Goal: Complete application form: Complete application form

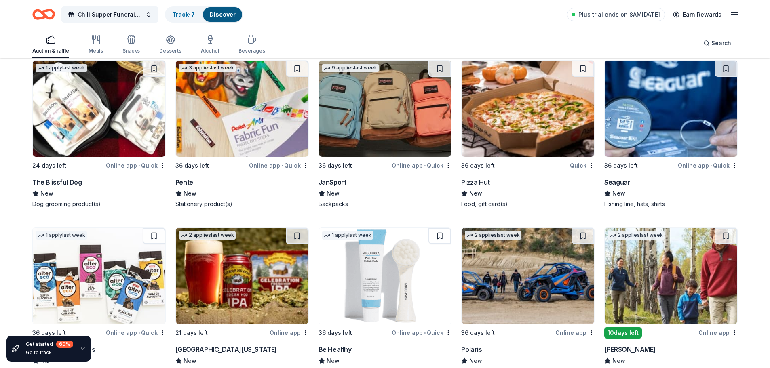
scroll to position [5394, 0]
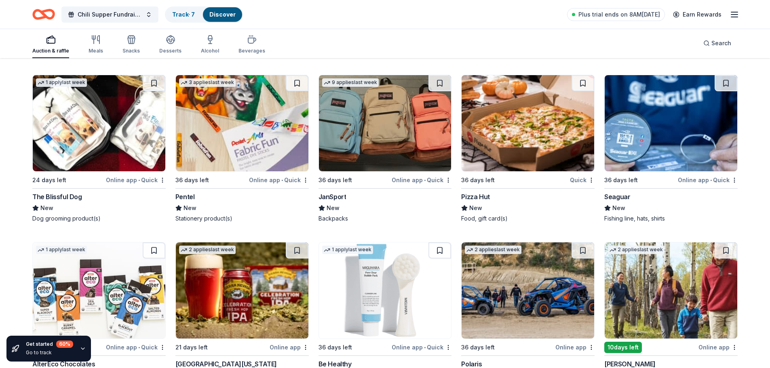
click at [249, 142] on img at bounding box center [242, 123] width 133 height 96
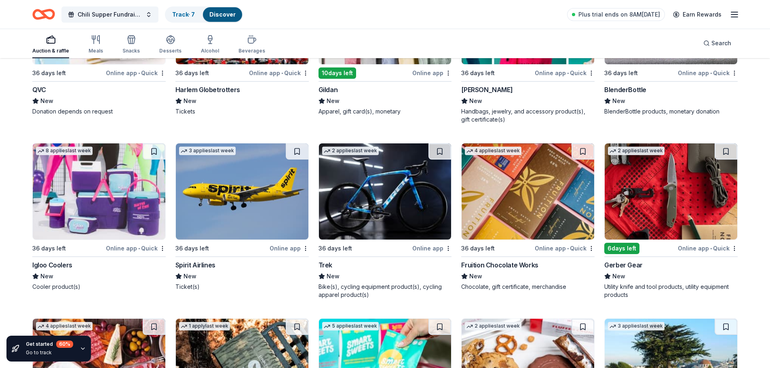
scroll to position [5906, 0]
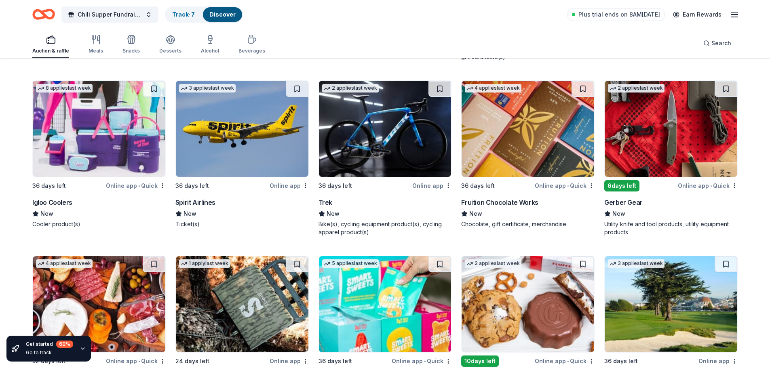
click at [98, 142] on img at bounding box center [99, 129] width 133 height 96
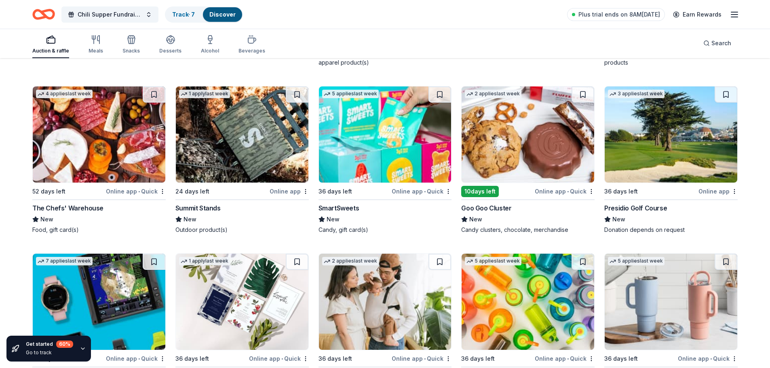
scroll to position [6087, 0]
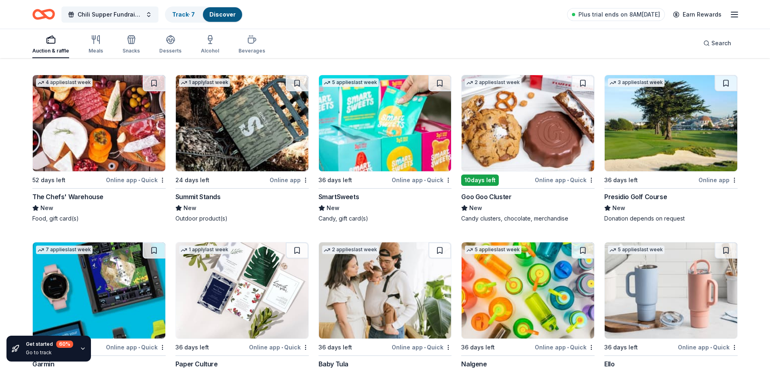
click at [385, 137] on img at bounding box center [385, 123] width 133 height 96
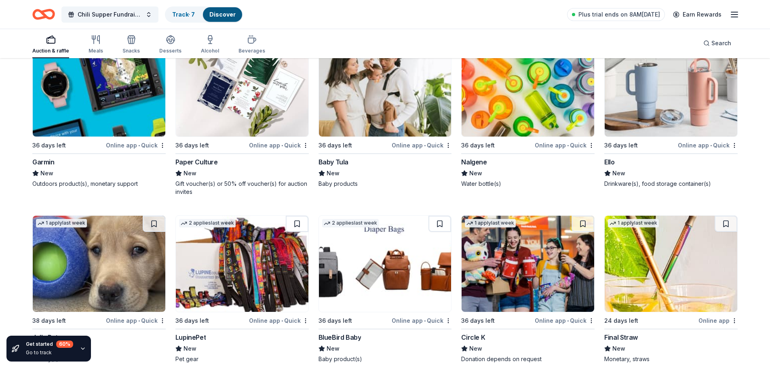
scroll to position [6249, 0]
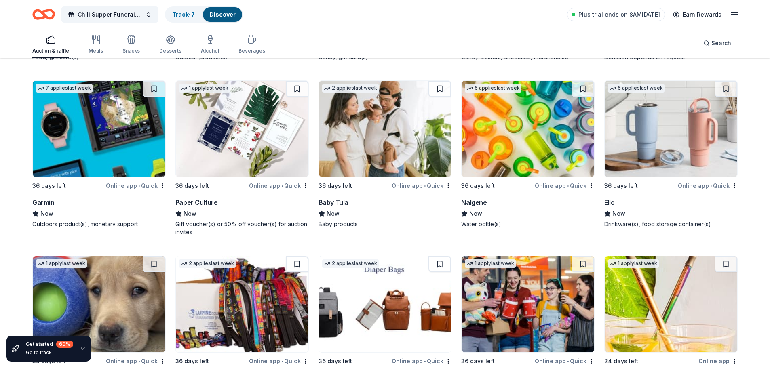
click at [651, 142] on img at bounding box center [671, 129] width 133 height 96
click at [520, 129] on img at bounding box center [528, 129] width 133 height 96
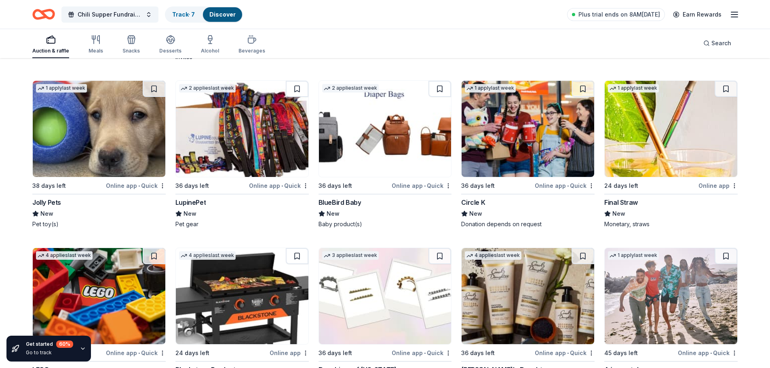
scroll to position [6451, 0]
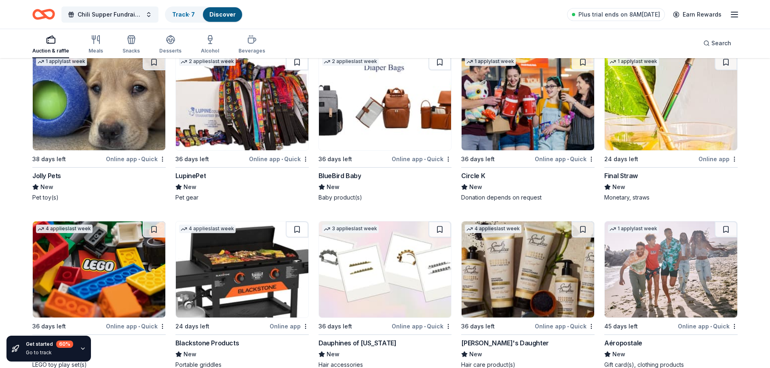
click at [518, 115] on img at bounding box center [528, 102] width 133 height 96
click at [681, 110] on img at bounding box center [671, 102] width 133 height 96
click at [220, 267] on img at bounding box center [242, 270] width 133 height 96
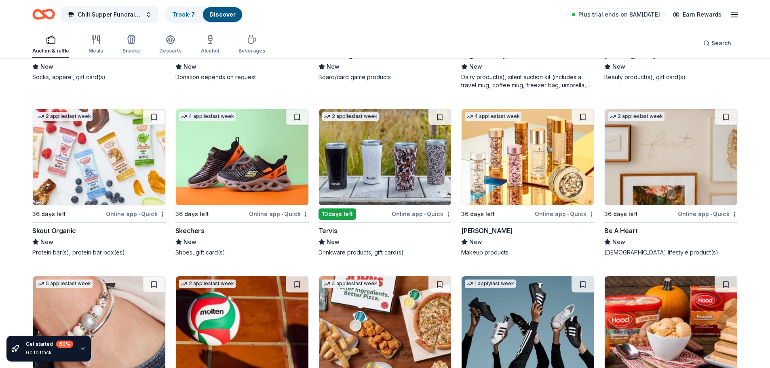
scroll to position [6906, 0]
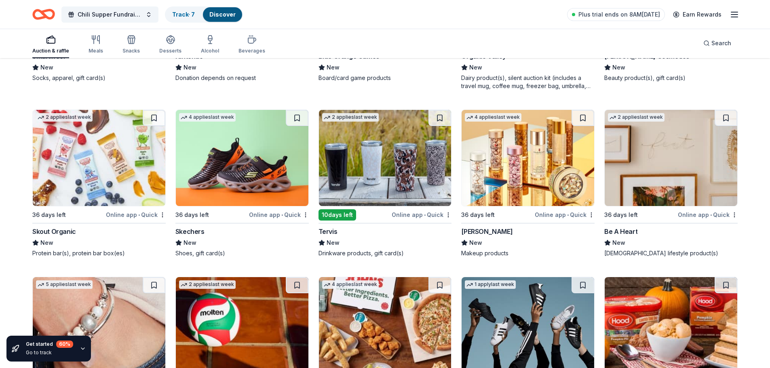
click at [234, 158] on img at bounding box center [242, 158] width 133 height 96
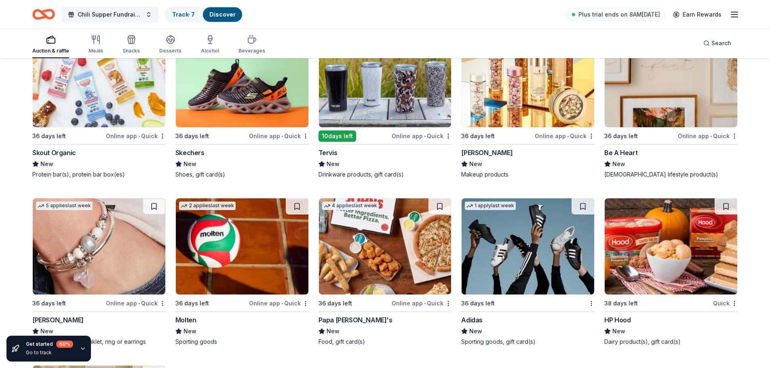
scroll to position [7068, 0]
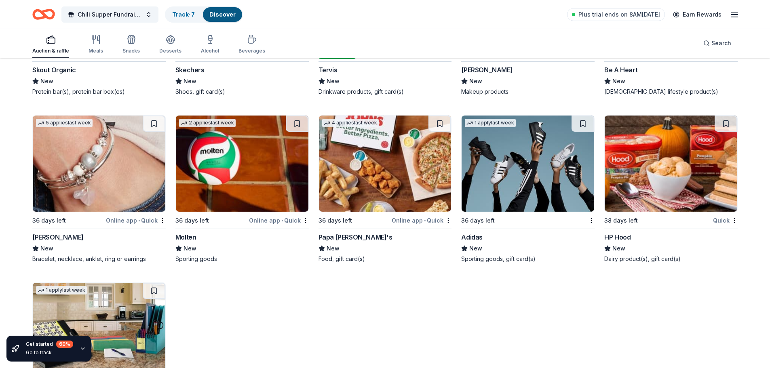
click at [384, 173] on img at bounding box center [385, 164] width 133 height 96
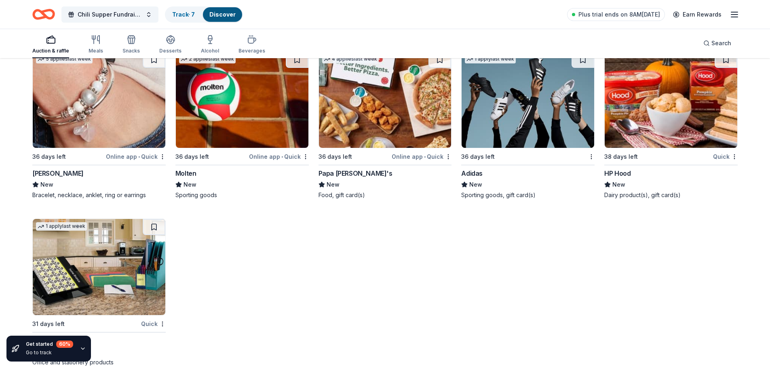
scroll to position [7146, 0]
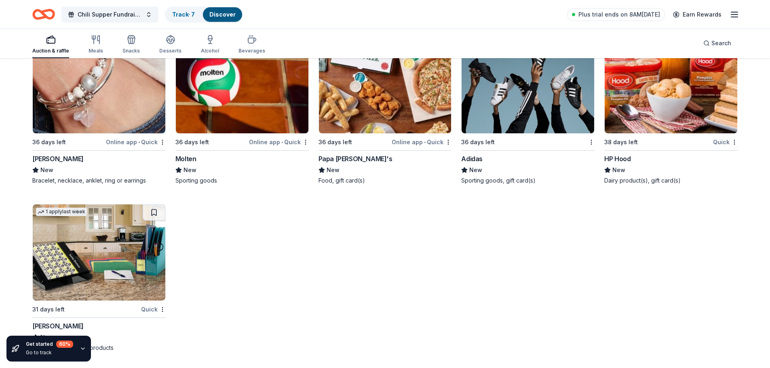
click at [95, 239] on img at bounding box center [99, 253] width 133 height 96
click at [252, 112] on img at bounding box center [242, 85] width 133 height 96
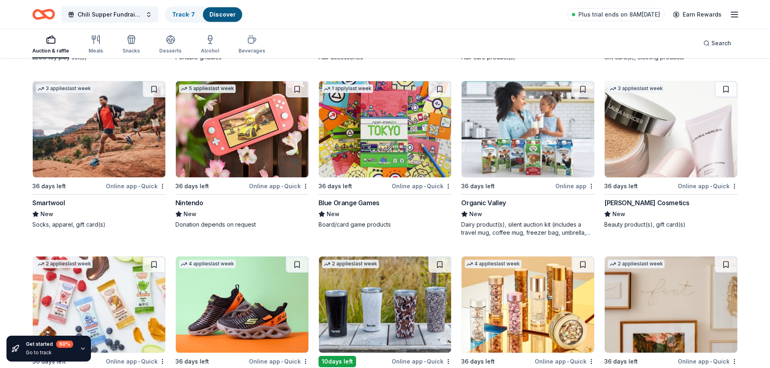
scroll to position [6742, 0]
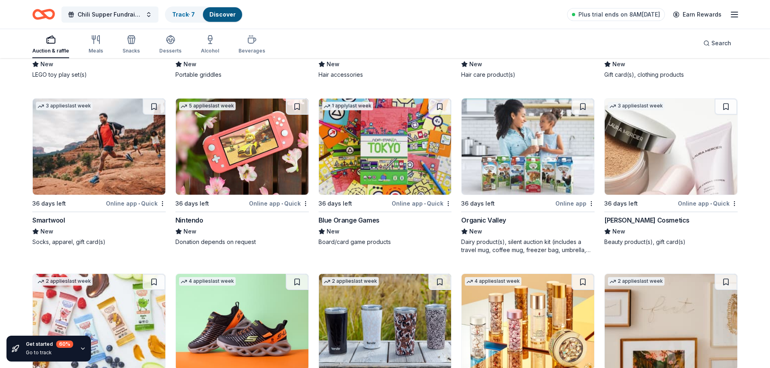
click at [249, 155] on img at bounding box center [242, 147] width 133 height 96
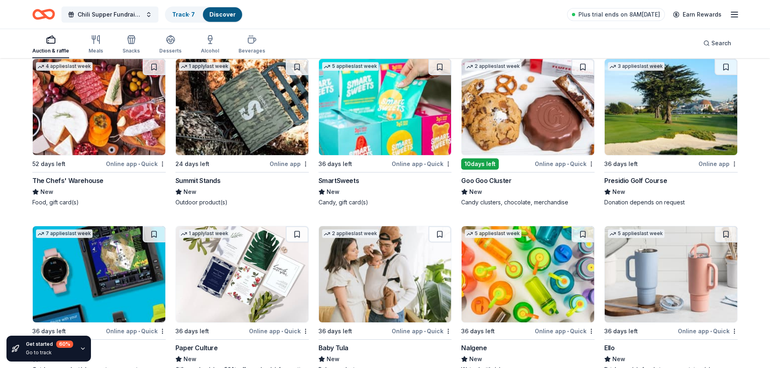
scroll to position [6095, 0]
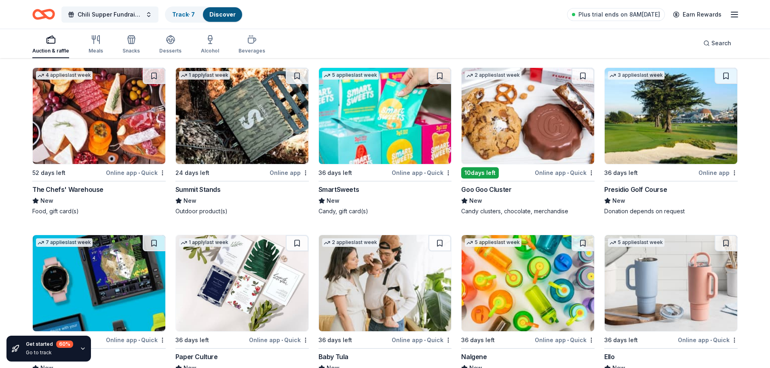
click at [246, 120] on img at bounding box center [242, 116] width 133 height 96
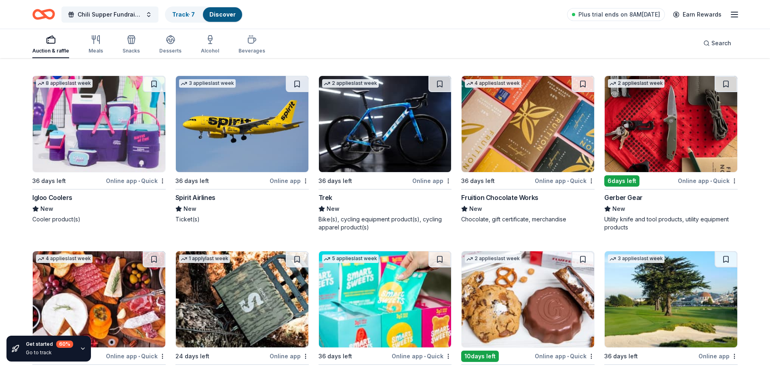
scroll to position [5893, 0]
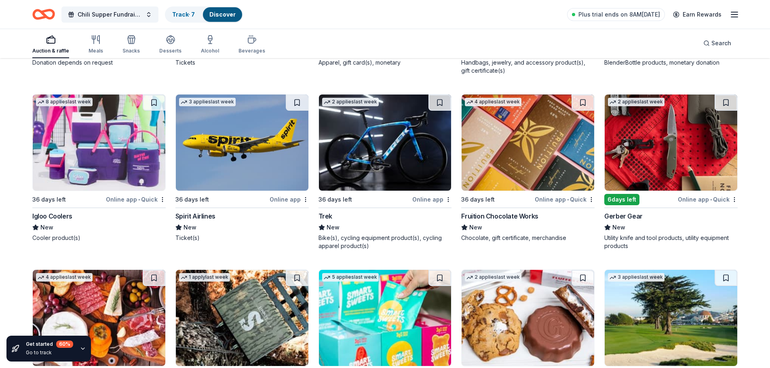
click at [387, 142] on img at bounding box center [385, 143] width 133 height 96
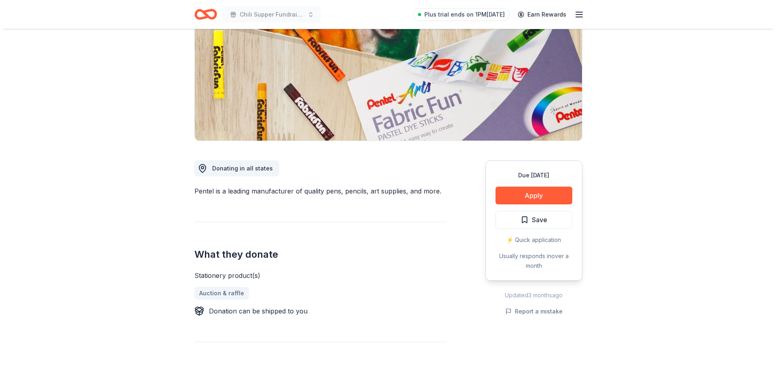
scroll to position [121, 0]
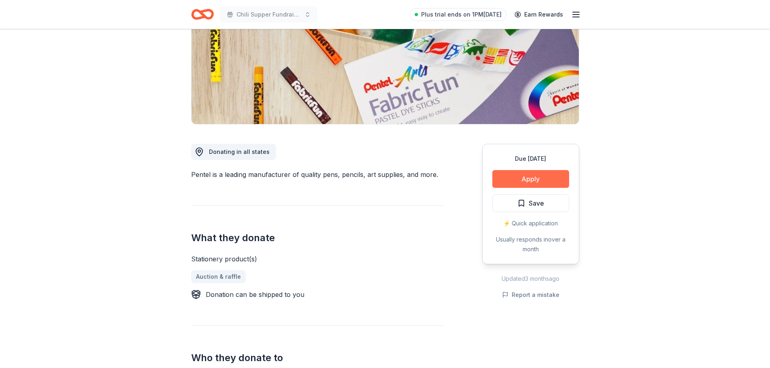
click at [534, 179] on button "Apply" at bounding box center [531, 179] width 77 height 18
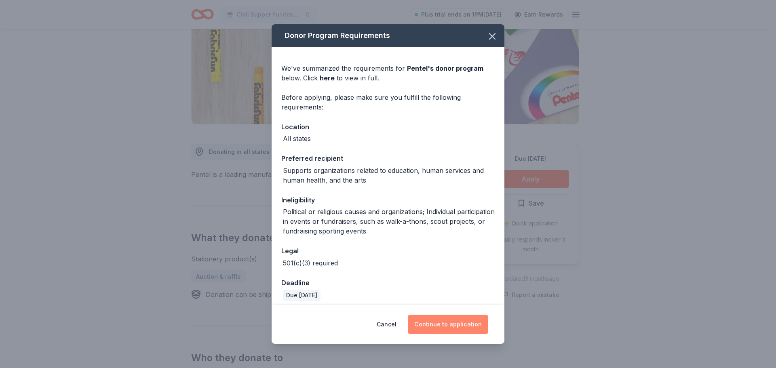
click at [443, 324] on button "Continue to application" at bounding box center [448, 324] width 80 height 19
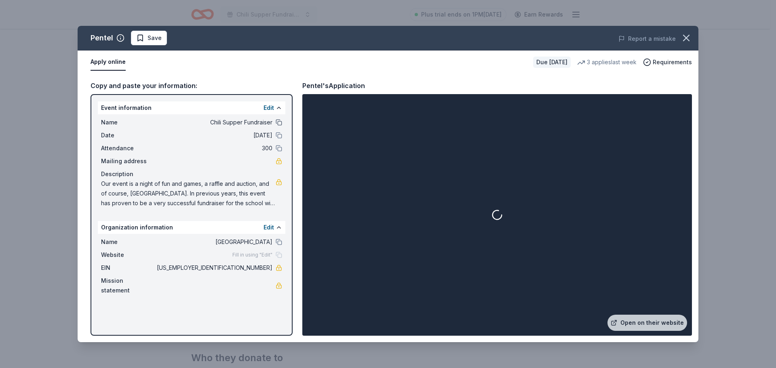
click at [279, 123] on button at bounding box center [279, 122] width 6 height 6
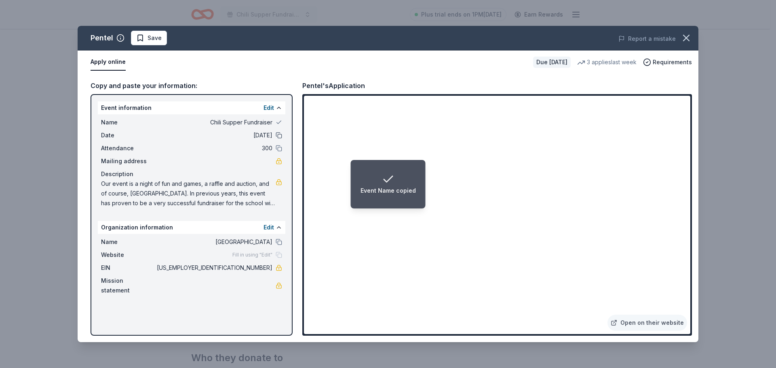
click at [281, 136] on button at bounding box center [279, 135] width 6 height 6
click at [278, 148] on button at bounding box center [279, 148] width 6 height 6
click at [279, 241] on button at bounding box center [279, 242] width 6 height 6
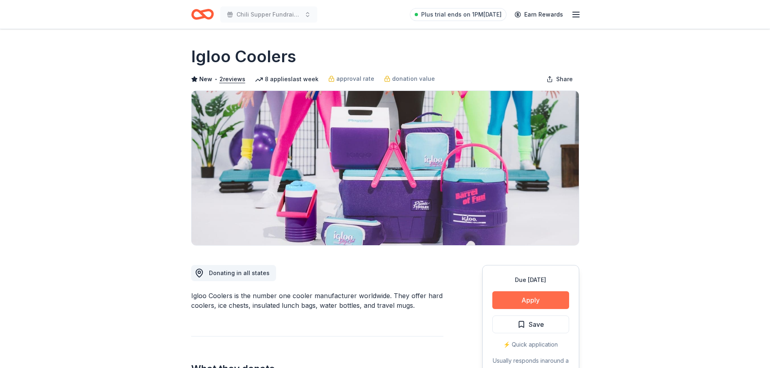
click at [521, 296] on button "Apply" at bounding box center [531, 301] width 77 height 18
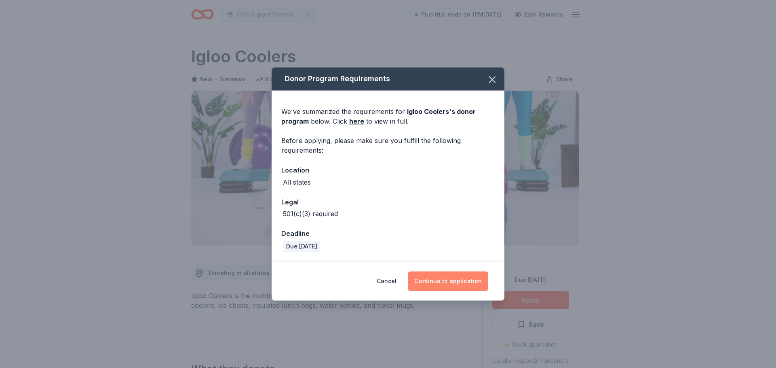
click at [450, 278] on button "Continue to application" at bounding box center [448, 281] width 80 height 19
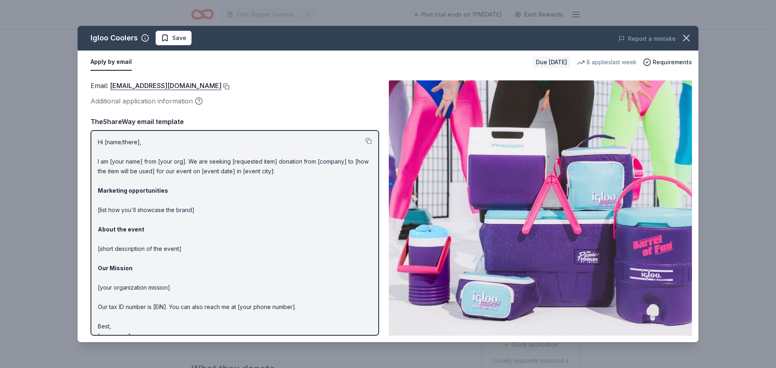
click at [222, 86] on button at bounding box center [226, 86] width 8 height 6
click at [690, 36] on icon "button" at bounding box center [686, 37] width 11 height 11
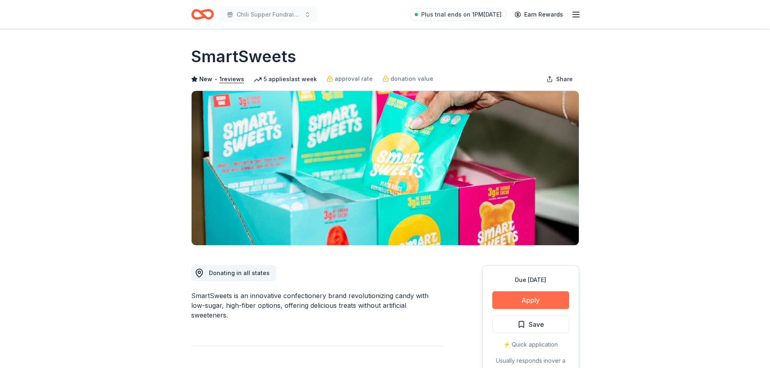
click at [525, 301] on button "Apply" at bounding box center [531, 301] width 77 height 18
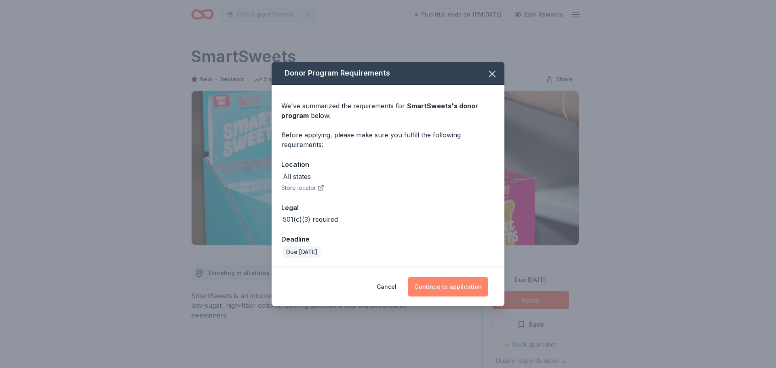
click at [451, 288] on button "Continue to application" at bounding box center [448, 286] width 80 height 19
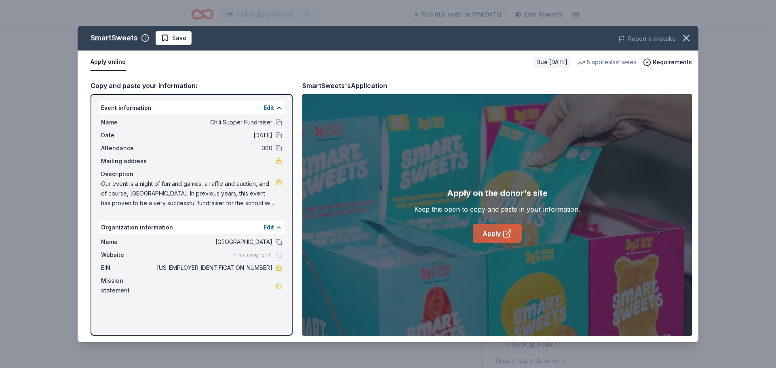
click at [497, 235] on link "Apply" at bounding box center [497, 233] width 49 height 19
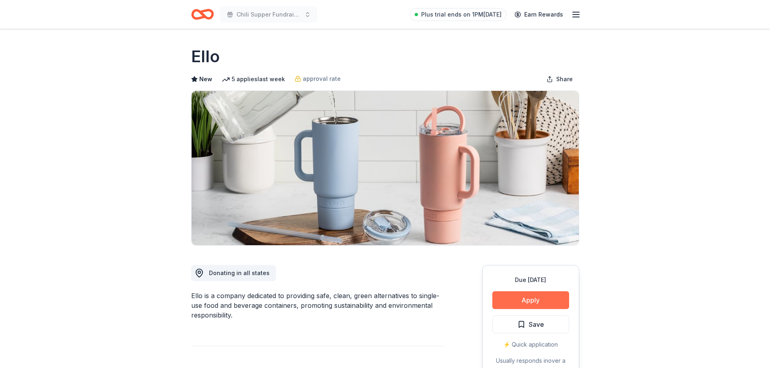
click at [531, 300] on button "Apply" at bounding box center [531, 301] width 77 height 18
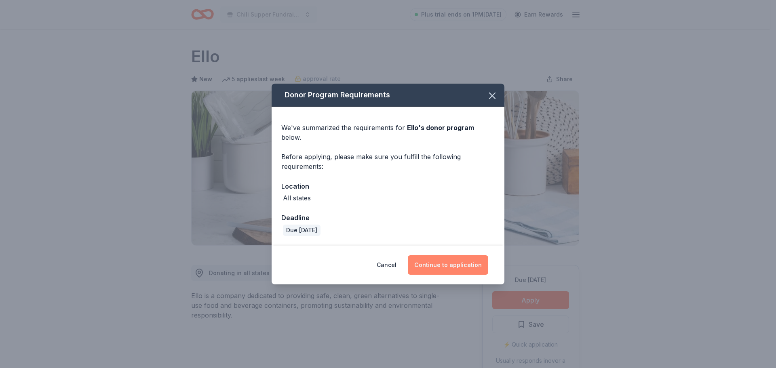
click at [435, 256] on button "Continue to application" at bounding box center [448, 265] width 80 height 19
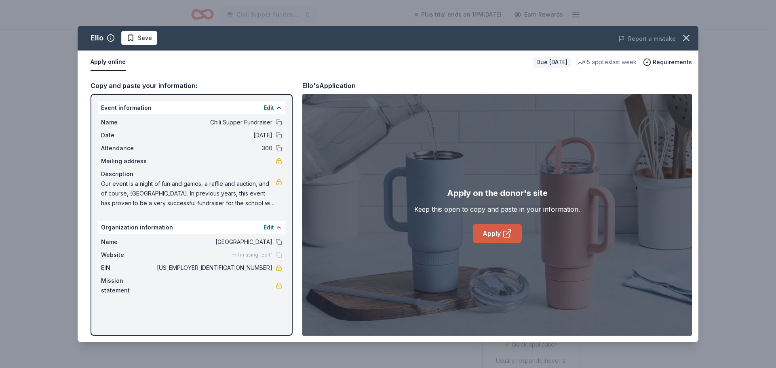
click at [499, 233] on link "Apply" at bounding box center [497, 233] width 49 height 19
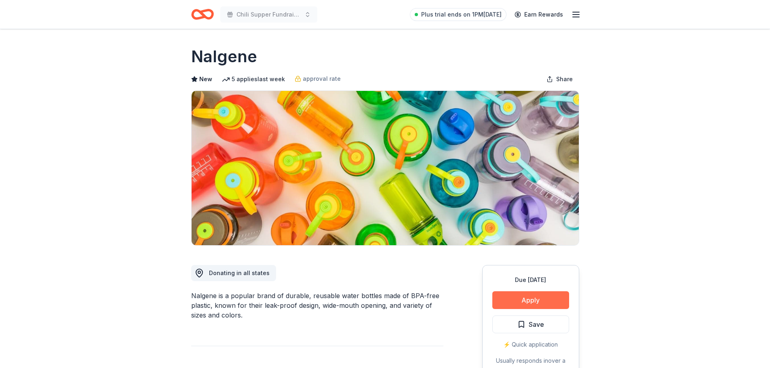
click at [534, 300] on button "Apply" at bounding box center [531, 301] width 77 height 18
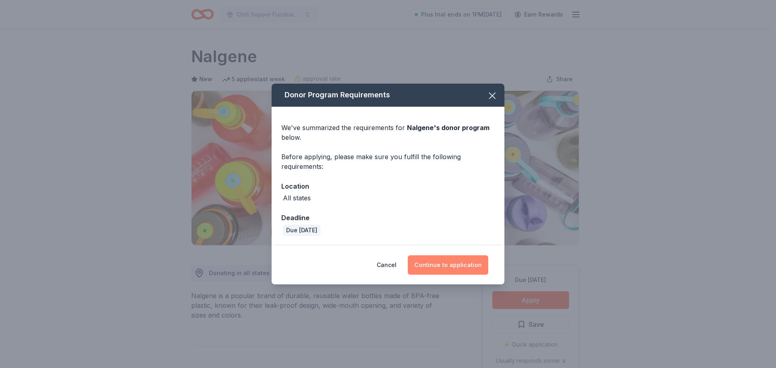
click at [448, 262] on button "Continue to application" at bounding box center [448, 265] width 80 height 19
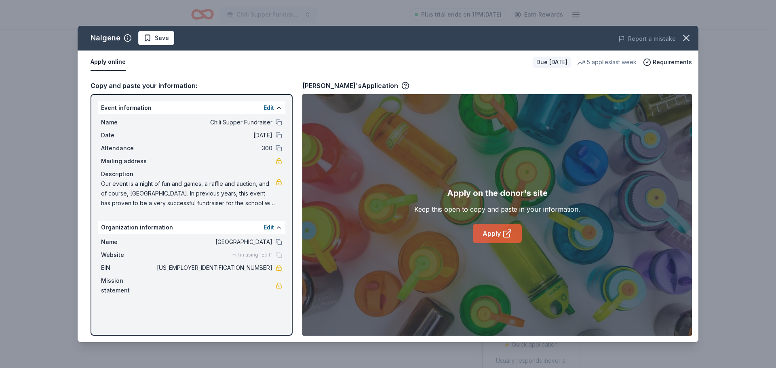
click at [488, 233] on link "Apply" at bounding box center [497, 233] width 49 height 19
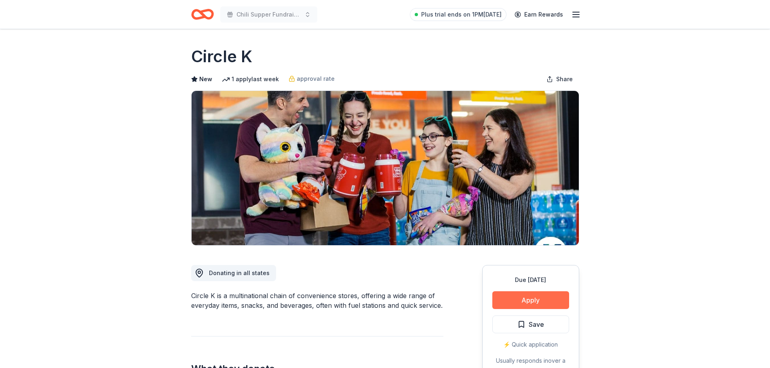
click at [534, 302] on button "Apply" at bounding box center [531, 301] width 77 height 18
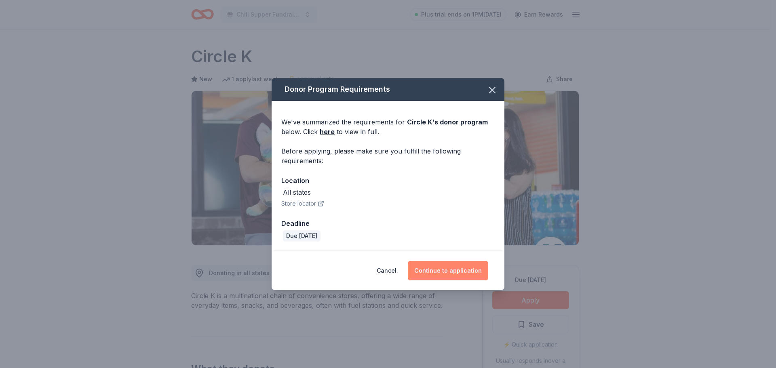
click at [434, 272] on button "Continue to application" at bounding box center [448, 270] width 80 height 19
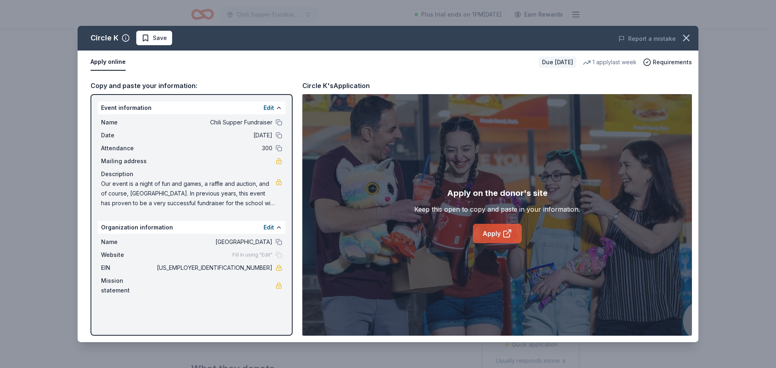
click at [505, 231] on icon at bounding box center [507, 234] width 6 height 6
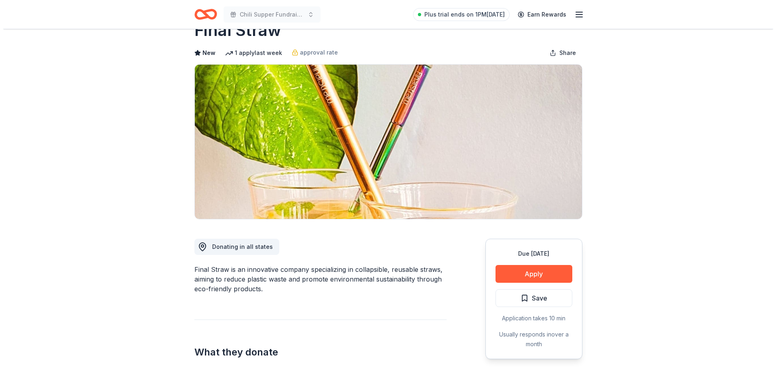
scroll to position [81, 0]
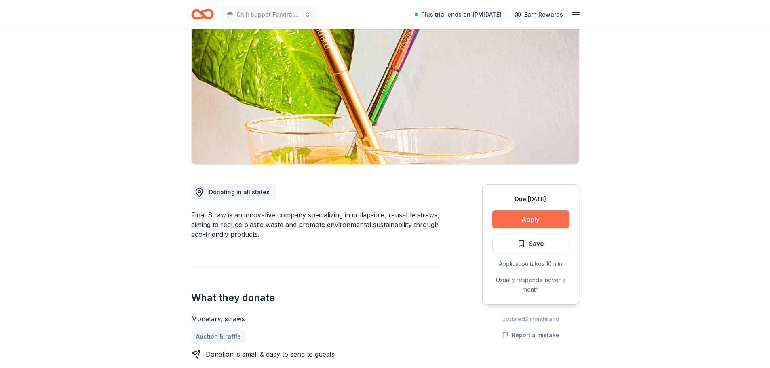
click at [527, 217] on button "Apply" at bounding box center [531, 220] width 77 height 18
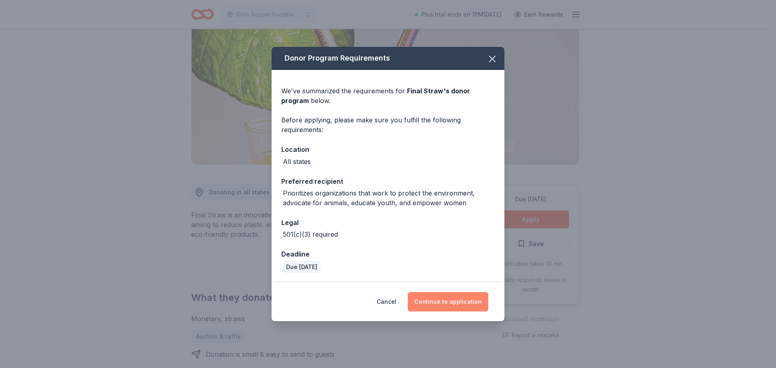
click at [445, 302] on button "Continue to application" at bounding box center [448, 301] width 80 height 19
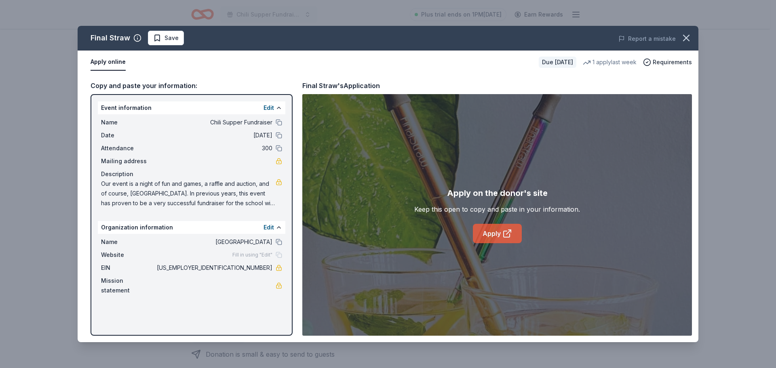
click at [488, 232] on link "Apply" at bounding box center [497, 233] width 49 height 19
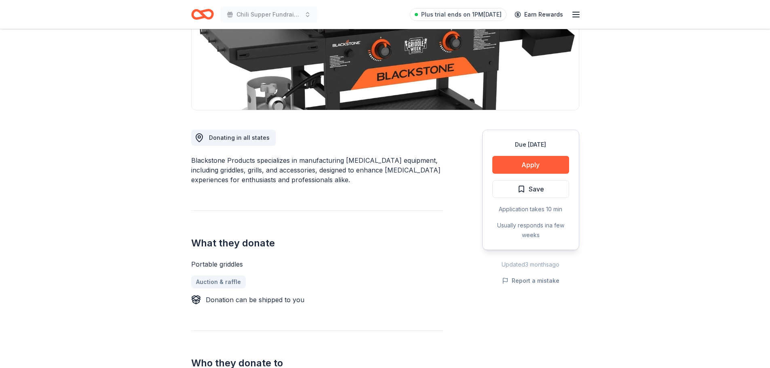
scroll to position [162, 0]
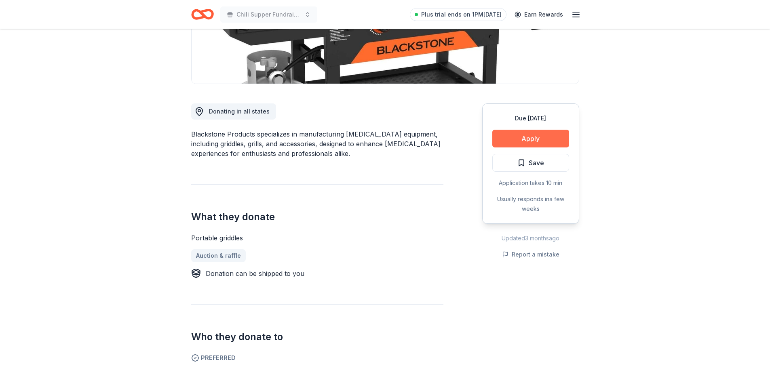
click at [533, 138] on button "Apply" at bounding box center [531, 139] width 77 height 18
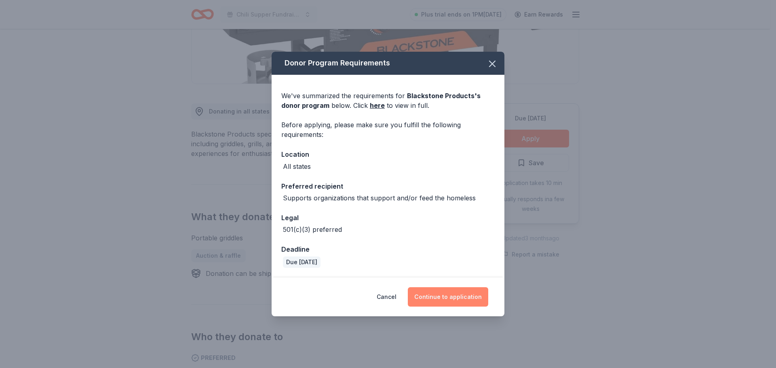
click at [438, 297] on button "Continue to application" at bounding box center [448, 297] width 80 height 19
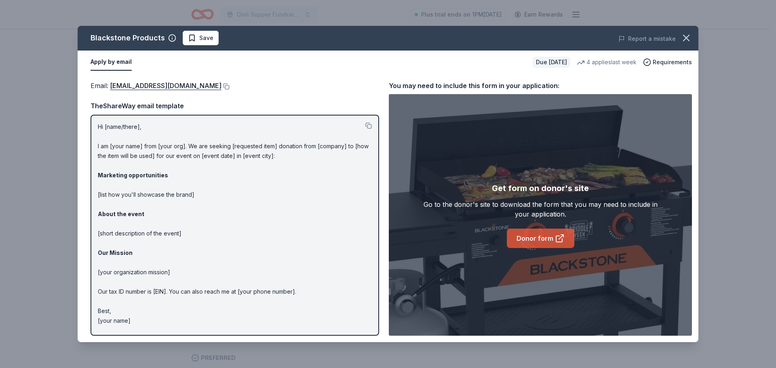
click at [550, 239] on link "Donor form" at bounding box center [541, 238] width 68 height 19
drag, startPoint x: 109, startPoint y: 87, endPoint x: 137, endPoint y: 92, distance: 28.7
click at [137, 92] on div "Email : donations@blackstoneproducts.com TheShareWay email template Hi [name/th…" at bounding box center [235, 208] width 289 height 256
click at [229, 87] on button at bounding box center [226, 86] width 8 height 6
drag, startPoint x: 690, startPoint y: 36, endPoint x: 673, endPoint y: 37, distance: 16.2
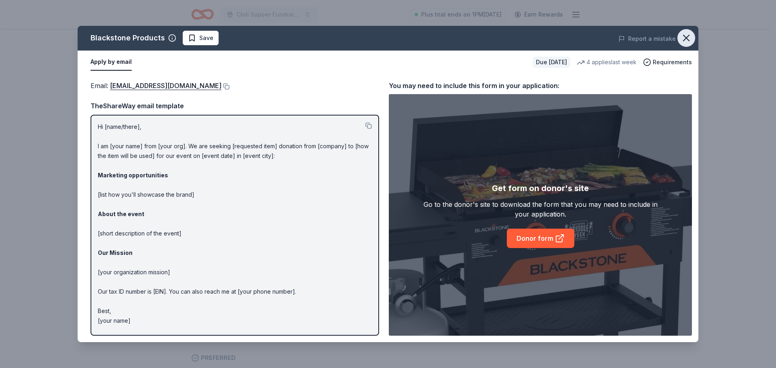
click at [689, 36] on icon "button" at bounding box center [686, 37] width 11 height 11
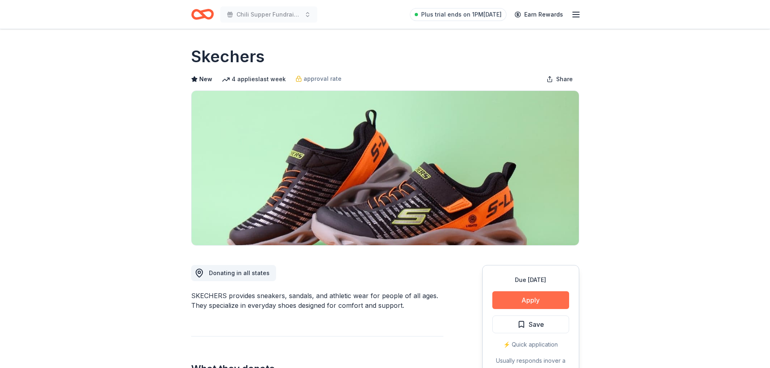
click at [521, 297] on button "Apply" at bounding box center [531, 301] width 77 height 18
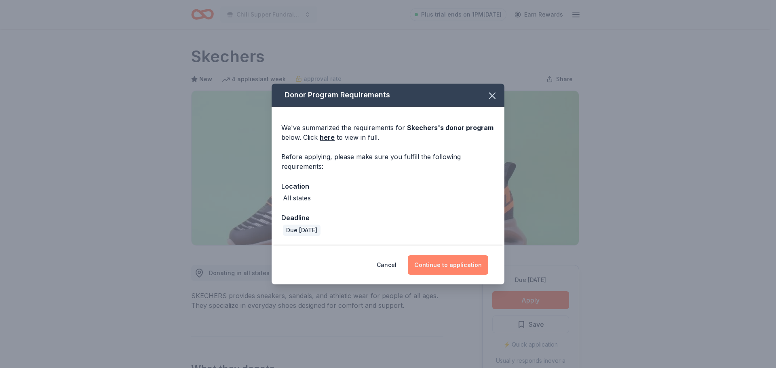
click at [446, 267] on button "Continue to application" at bounding box center [448, 265] width 80 height 19
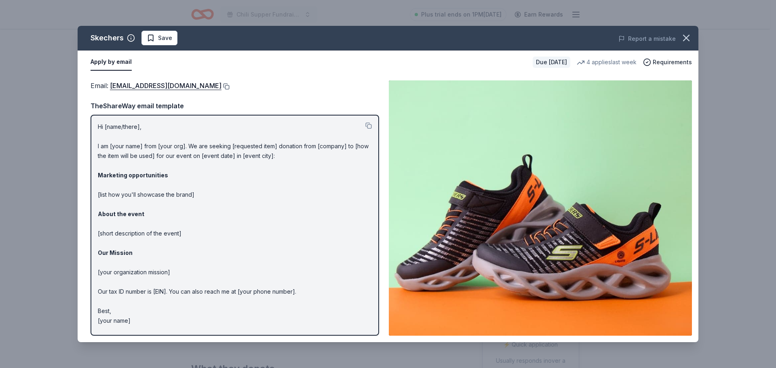
click at [222, 85] on button at bounding box center [226, 86] width 8 height 6
click at [158, 154] on p "Hi [name/there], I am [your name] from [your org]. We are seeking [requested it…" at bounding box center [235, 224] width 274 height 204
click at [113, 128] on p "Hi [name/there], I am [your name] from [your org]. We are seeking [requested it…" at bounding box center [235, 224] width 274 height 204
click at [369, 127] on button at bounding box center [369, 126] width 6 height 6
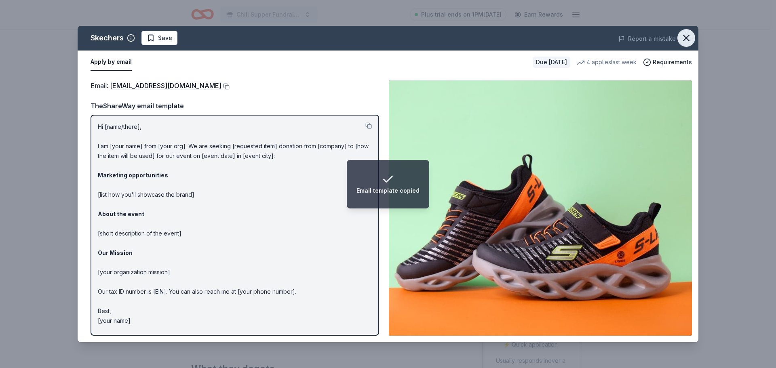
click at [684, 40] on icon "button" at bounding box center [686, 37] width 11 height 11
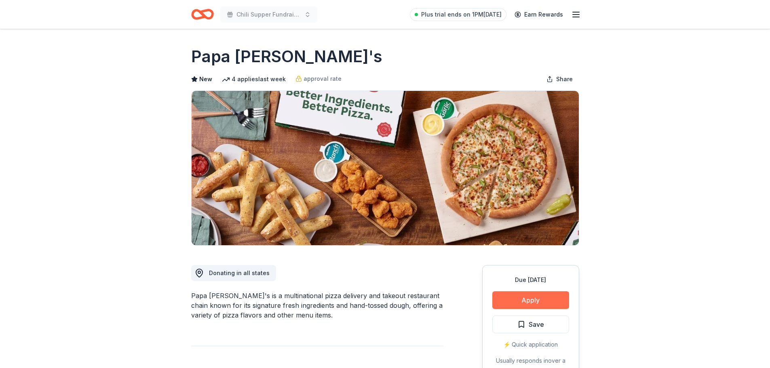
click at [540, 297] on button "Apply" at bounding box center [531, 301] width 77 height 18
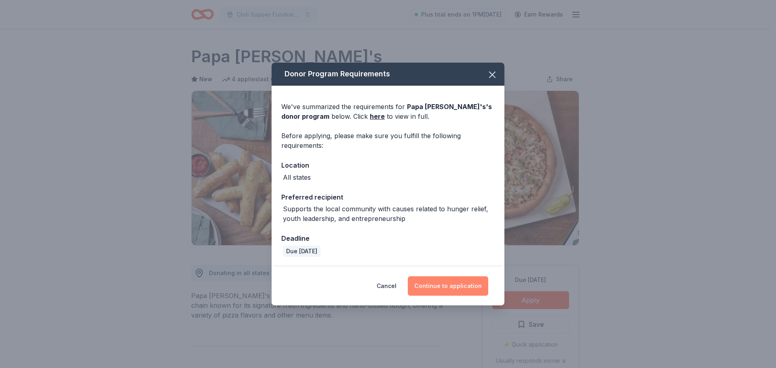
click at [443, 283] on button "Continue to application" at bounding box center [448, 286] width 80 height 19
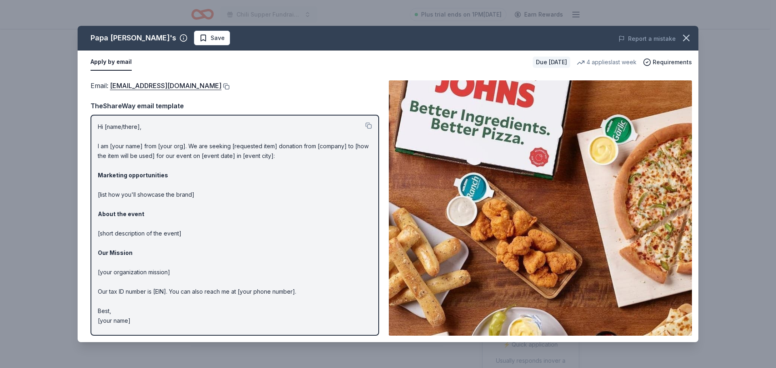
click at [222, 86] on button at bounding box center [226, 86] width 8 height 6
click at [685, 36] on icon "button" at bounding box center [687, 38] width 6 height 6
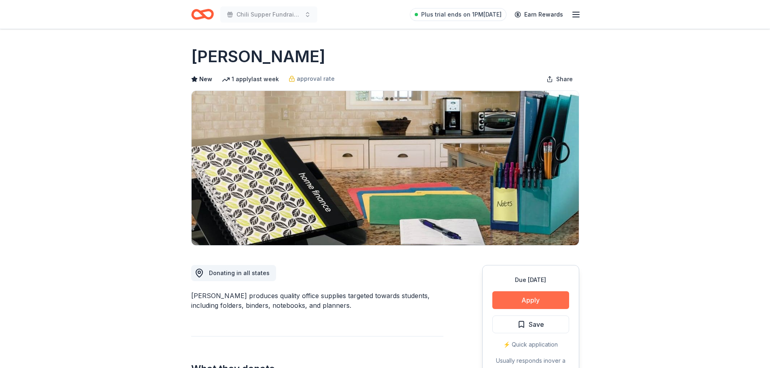
click at [562, 301] on button "Apply" at bounding box center [531, 301] width 77 height 18
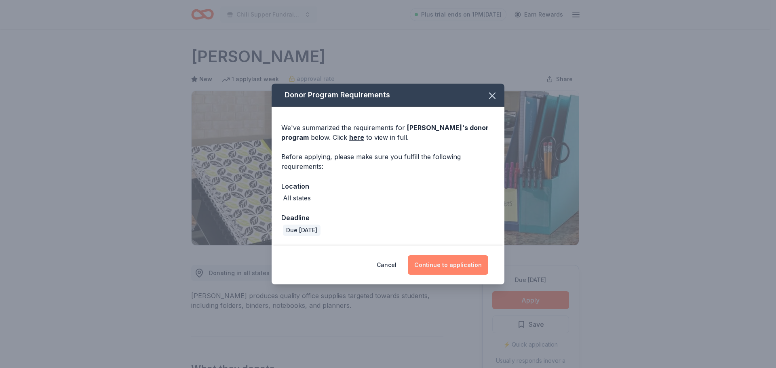
click at [467, 265] on button "Continue to application" at bounding box center [448, 265] width 80 height 19
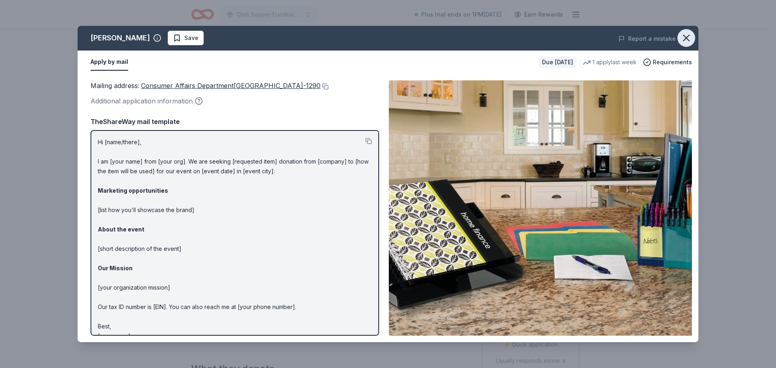
click at [690, 36] on icon "button" at bounding box center [686, 37] width 11 height 11
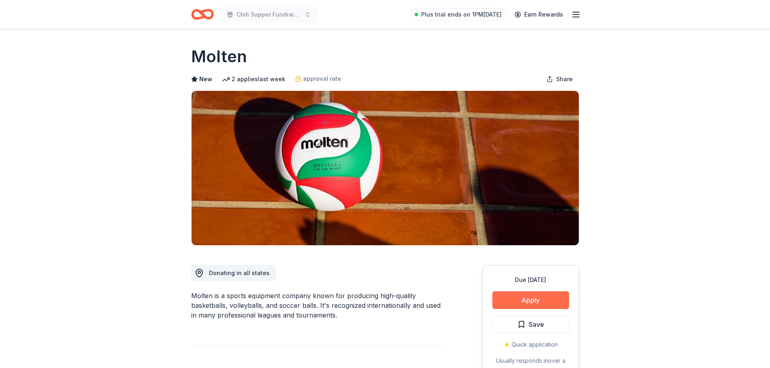
click at [538, 295] on button "Apply" at bounding box center [531, 301] width 77 height 18
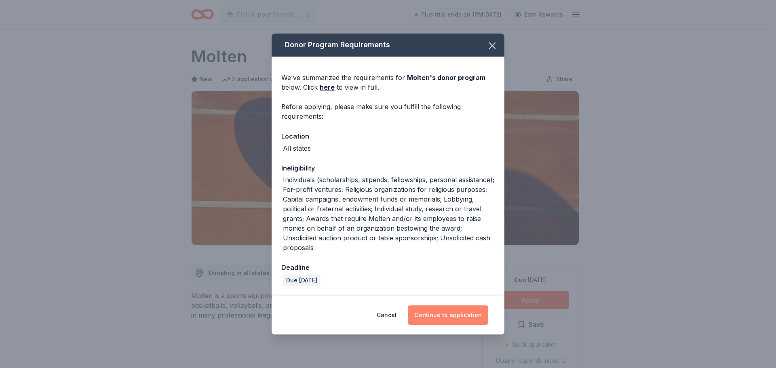
click at [467, 316] on button "Continue to application" at bounding box center [448, 315] width 80 height 19
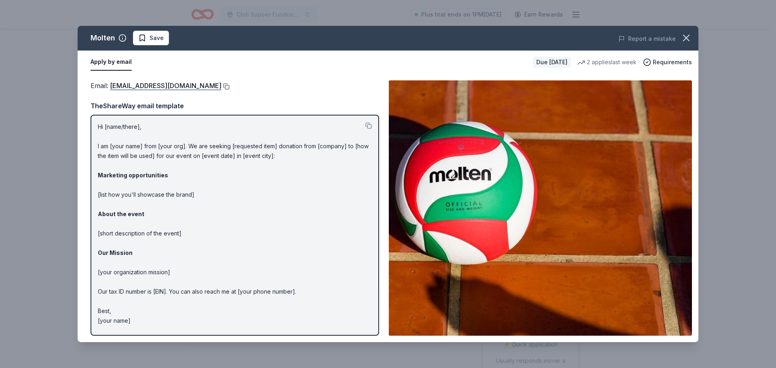
click at [222, 85] on button at bounding box center [226, 86] width 8 height 6
click at [685, 36] on icon "button" at bounding box center [687, 38] width 6 height 6
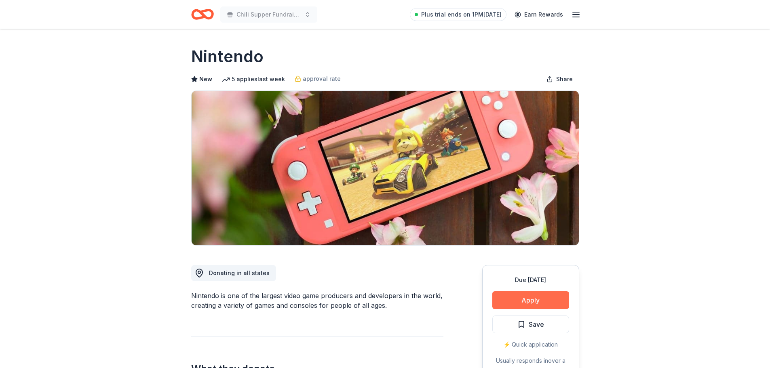
click at [541, 298] on button "Apply" at bounding box center [531, 301] width 77 height 18
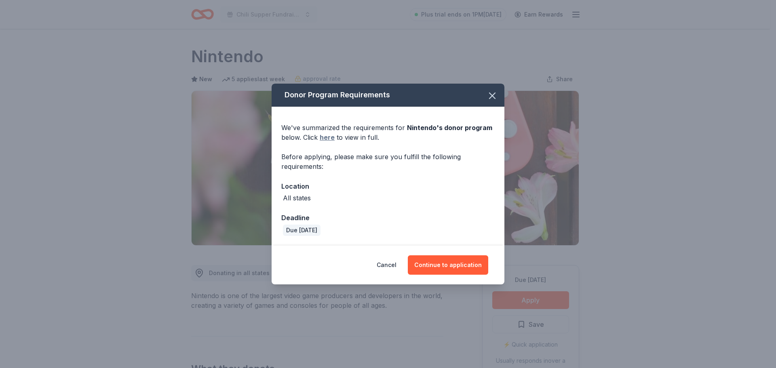
click at [327, 137] on link "here" at bounding box center [327, 138] width 15 height 10
click at [485, 163] on div "Before applying, please make sure you fulfill the following requirements:" at bounding box center [388, 161] width 214 height 19
click at [453, 266] on button "Continue to application" at bounding box center [448, 265] width 80 height 19
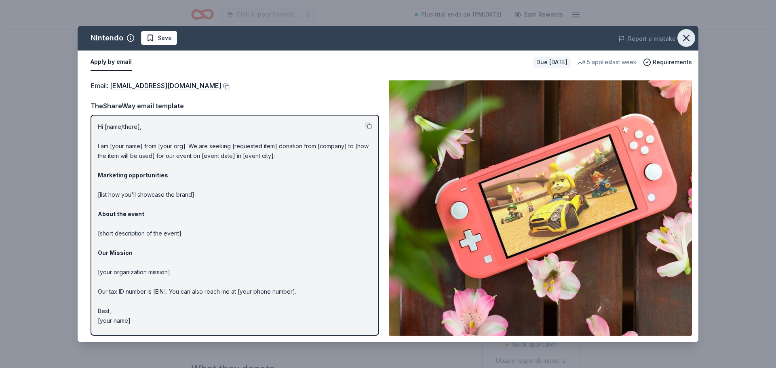
click at [685, 38] on icon "button" at bounding box center [686, 37] width 11 height 11
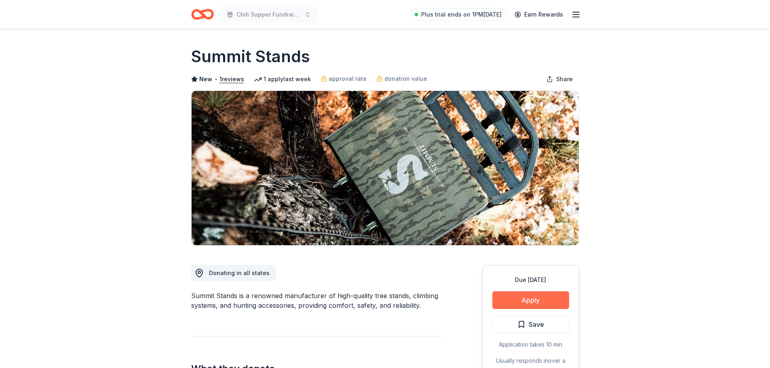
click at [512, 297] on button "Apply" at bounding box center [531, 301] width 77 height 18
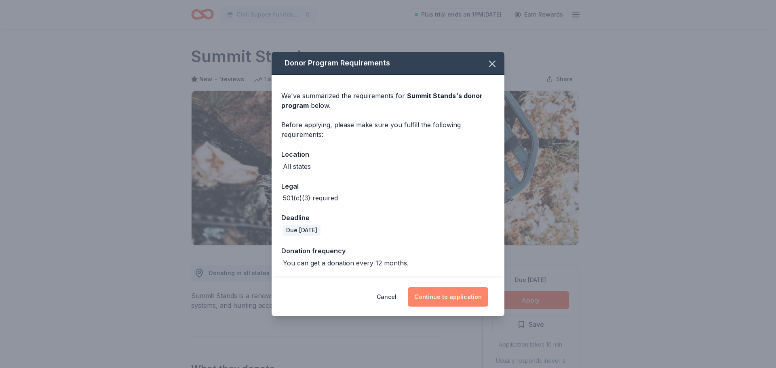
click at [448, 297] on button "Continue to application" at bounding box center [448, 297] width 80 height 19
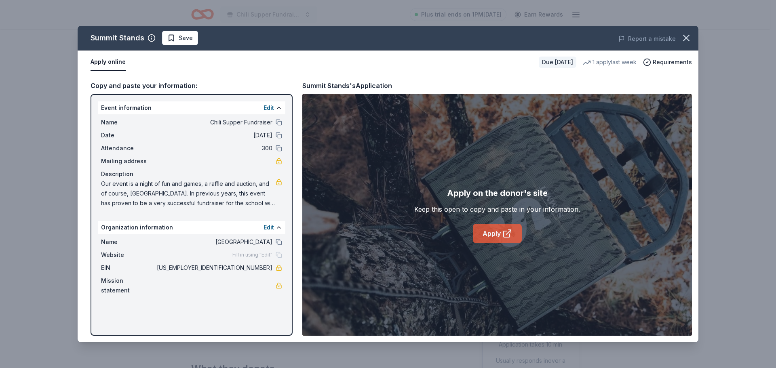
click at [492, 228] on link "Apply" at bounding box center [497, 233] width 49 height 19
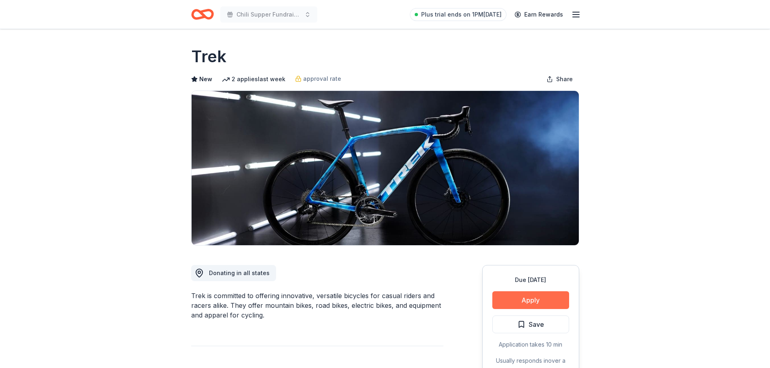
click at [518, 297] on button "Apply" at bounding box center [531, 301] width 77 height 18
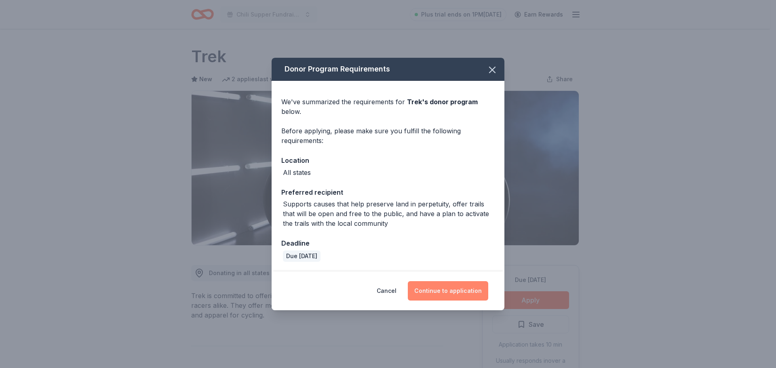
click at [444, 291] on button "Continue to application" at bounding box center [448, 290] width 80 height 19
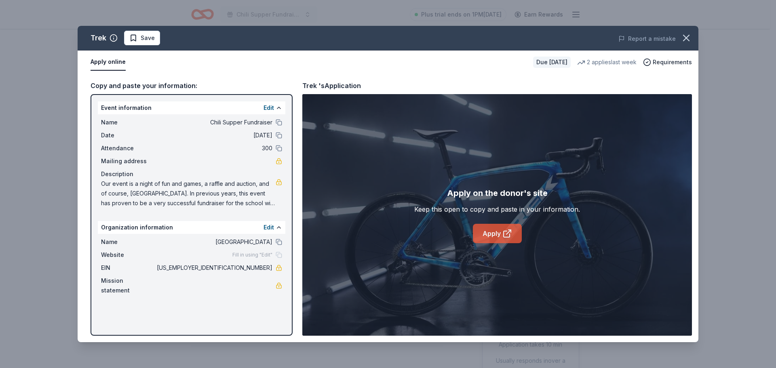
click at [507, 235] on icon at bounding box center [509, 232] width 4 height 4
